Goal: Task Accomplishment & Management: Complete application form

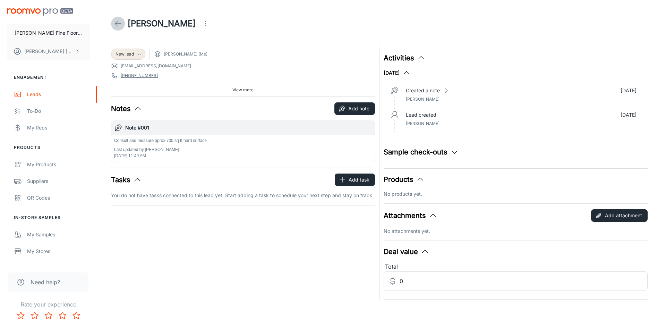
click at [118, 20] on icon at bounding box center [118, 23] width 8 height 8
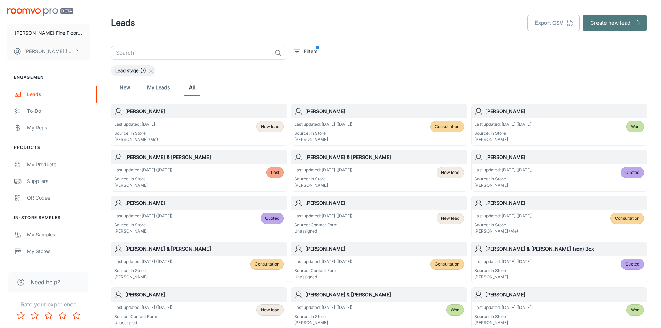
click at [622, 23] on button "Create new lead" at bounding box center [614, 23] width 65 height 17
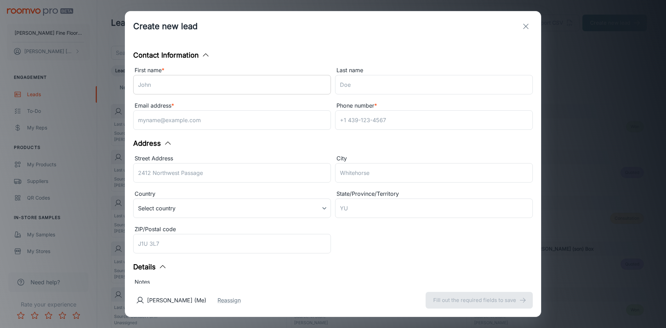
click at [160, 89] on input "First name *" at bounding box center [232, 84] width 198 height 19
type input "D"
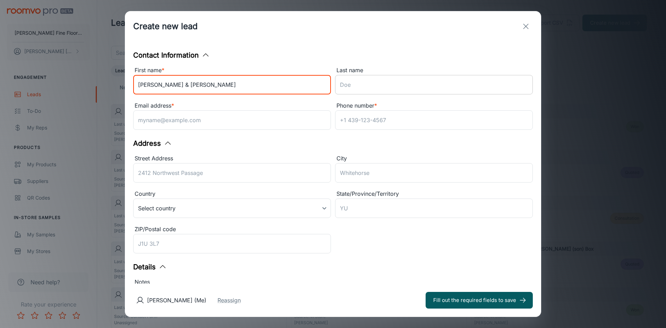
type input "[PERSON_NAME] & [PERSON_NAME]"
click at [352, 84] on input "Last name" at bounding box center [434, 84] width 198 height 19
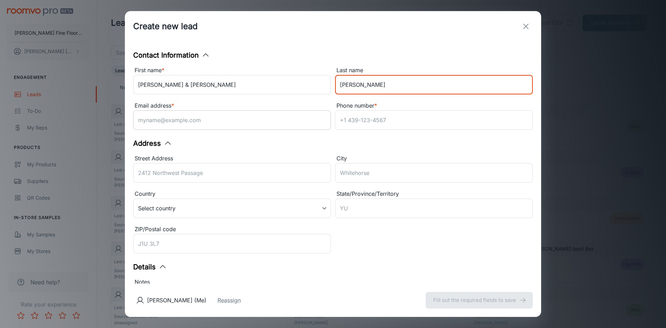
type input "[PERSON_NAME]"
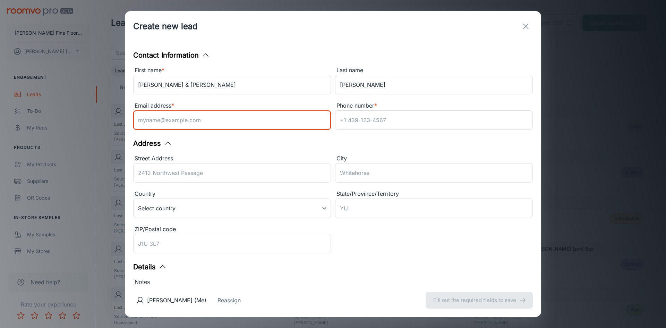
click at [148, 122] on input "Email address *" at bounding box center [232, 119] width 198 height 19
type input "[EMAIL_ADDRESS][DOMAIN_NAME]"
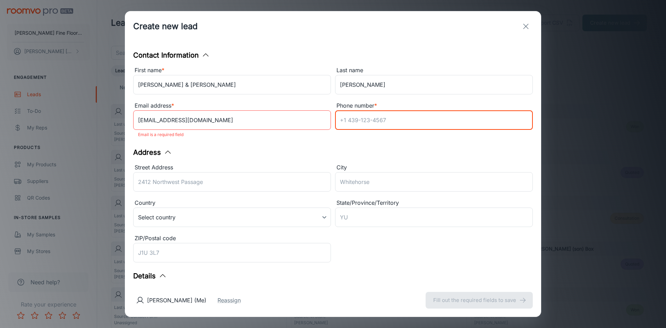
drag, startPoint x: 355, startPoint y: 114, endPoint x: 502, endPoint y: 71, distance: 152.8
click at [355, 114] on input "Phone number *" at bounding box center [434, 119] width 198 height 19
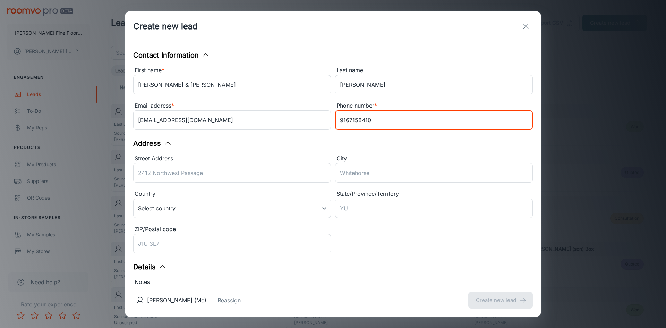
type input "9167158410"
click at [160, 172] on input "Street Address" at bounding box center [232, 172] width 198 height 19
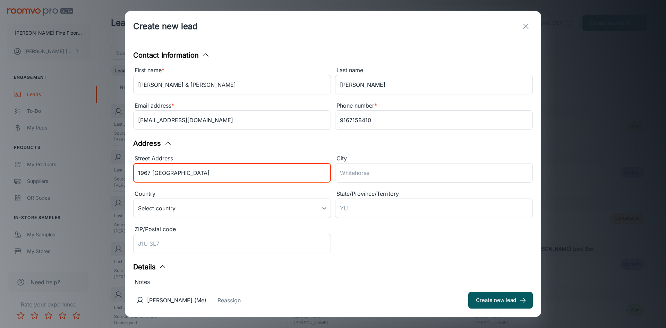
type input "1967 [GEOGRAPHIC_DATA]"
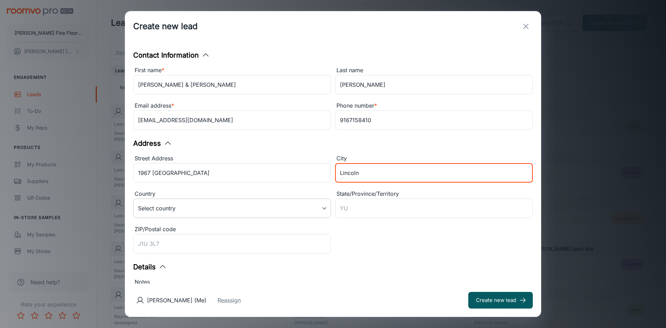
type input "Lincoln"
click at [304, 211] on body "[PERSON_NAME] Fine Floors, Inc [PERSON_NAME] Engagement Leads To-do My Reps Pro…" at bounding box center [333, 164] width 666 height 328
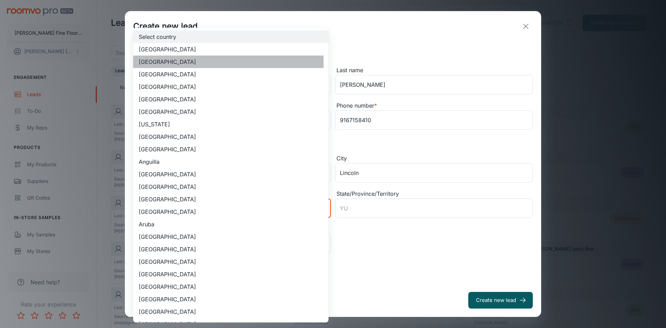
click at [194, 62] on li "[GEOGRAPHIC_DATA]" at bounding box center [230, 61] width 195 height 12
type input "US"
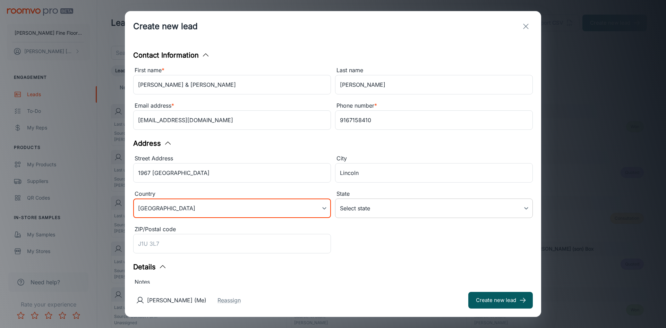
click at [382, 207] on body "[PERSON_NAME] Fine Floors, Inc [PERSON_NAME] Engagement Leads To-do My Reps Pro…" at bounding box center [333, 164] width 666 height 328
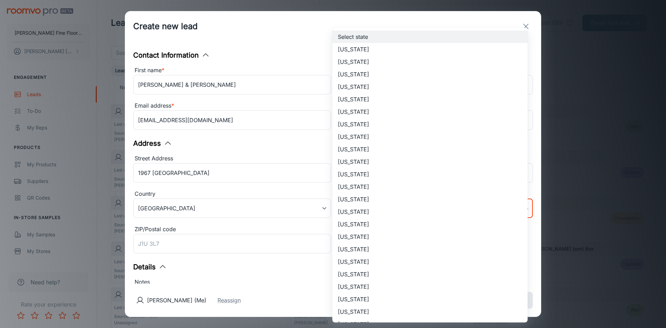
click at [360, 98] on li "[US_STATE]" at bounding box center [429, 99] width 195 height 12
type input "[US_STATE]"
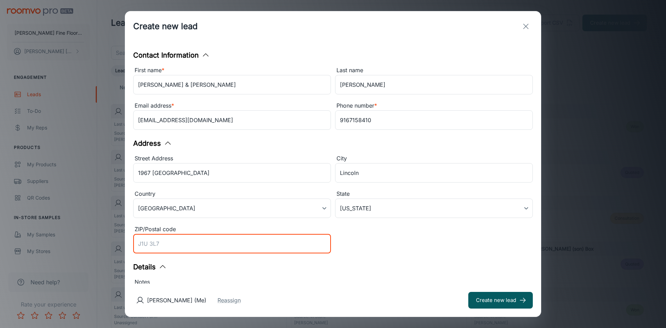
click at [160, 246] on input "ZIP/Postal code" at bounding box center [232, 243] width 198 height 19
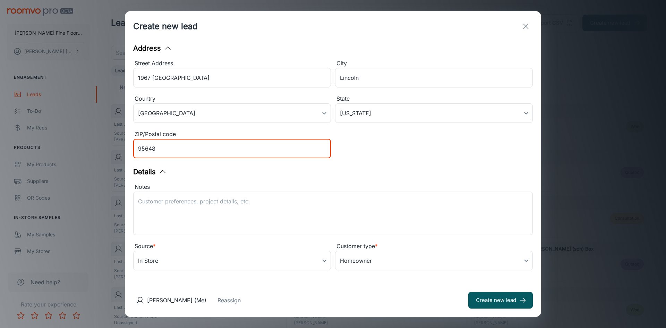
scroll to position [98, 0]
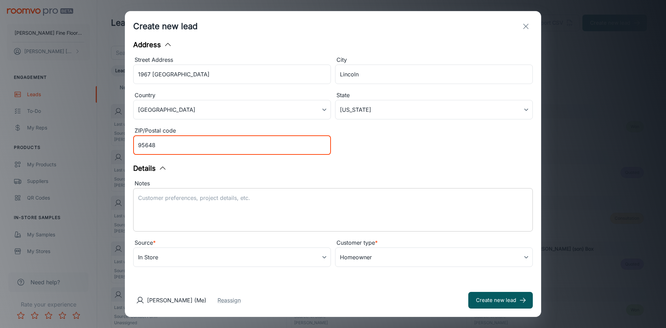
type input "95648"
click at [152, 200] on textarea "Notes" at bounding box center [333, 210] width 390 height 32
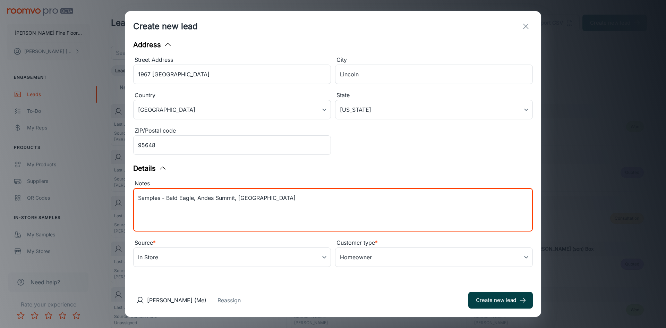
type textarea "Samples - Bald Eagle, Andes Summit, [GEOGRAPHIC_DATA]"
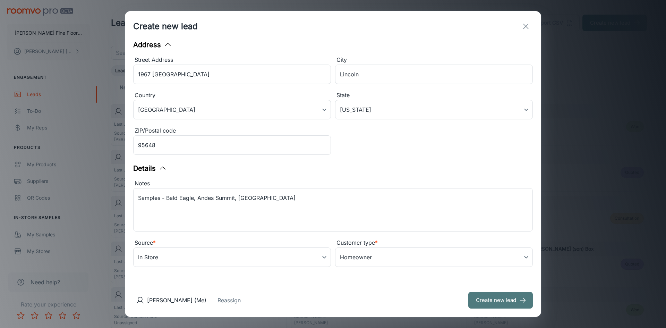
click at [498, 304] on button "Create new lead" at bounding box center [500, 300] width 65 height 17
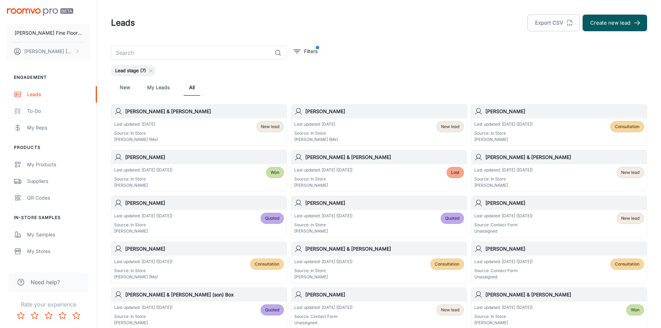
click at [156, 130] on div "Last updated: [DATE] Source: In Store [PERSON_NAME] (Me) New lead" at bounding box center [199, 132] width 170 height 22
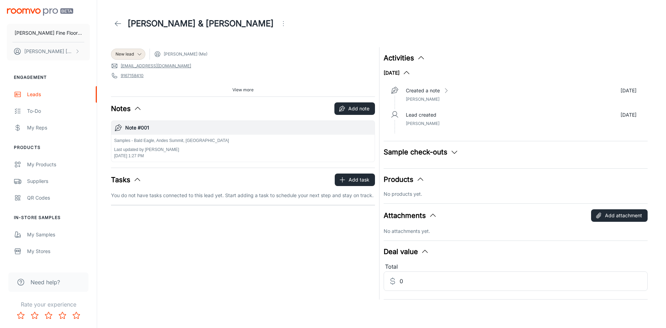
click at [136, 108] on icon "button" at bounding box center [138, 108] width 8 height 8
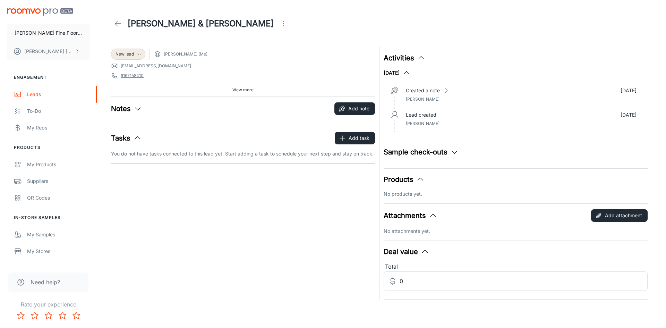
click at [136, 108] on icon "button" at bounding box center [138, 108] width 8 height 8
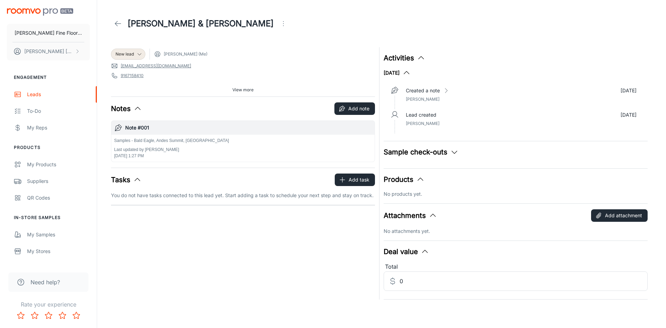
click at [249, 92] on span "View more" at bounding box center [242, 90] width 21 height 6
